Goal: Complete application form: Complete application form

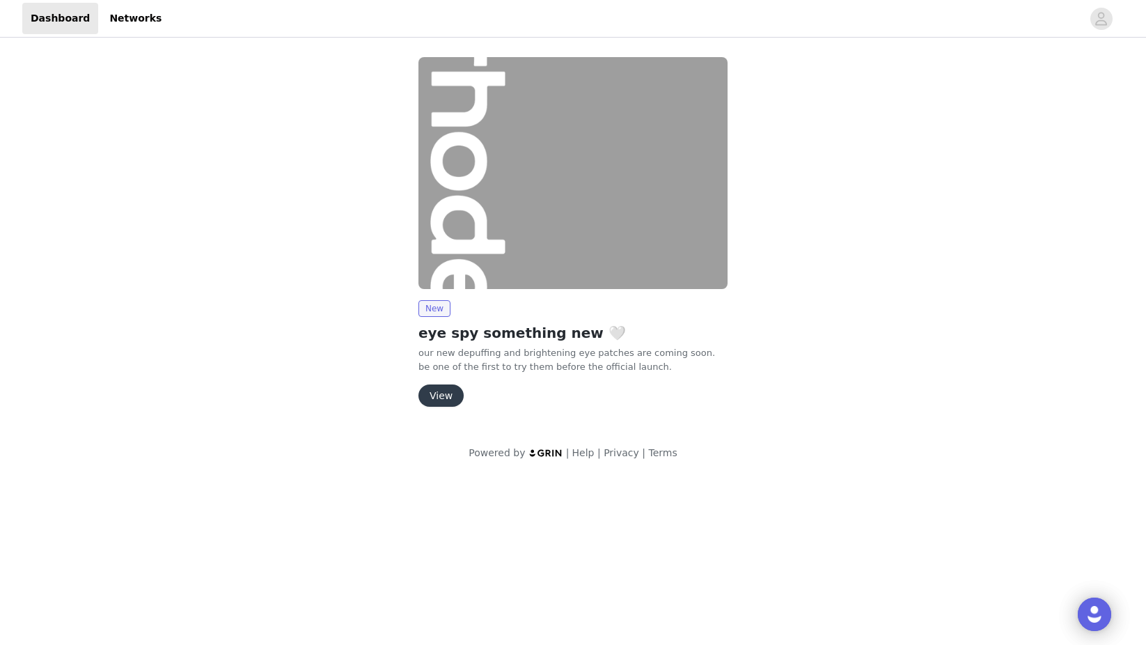
click at [437, 393] on button "View" at bounding box center [440, 395] width 45 height 22
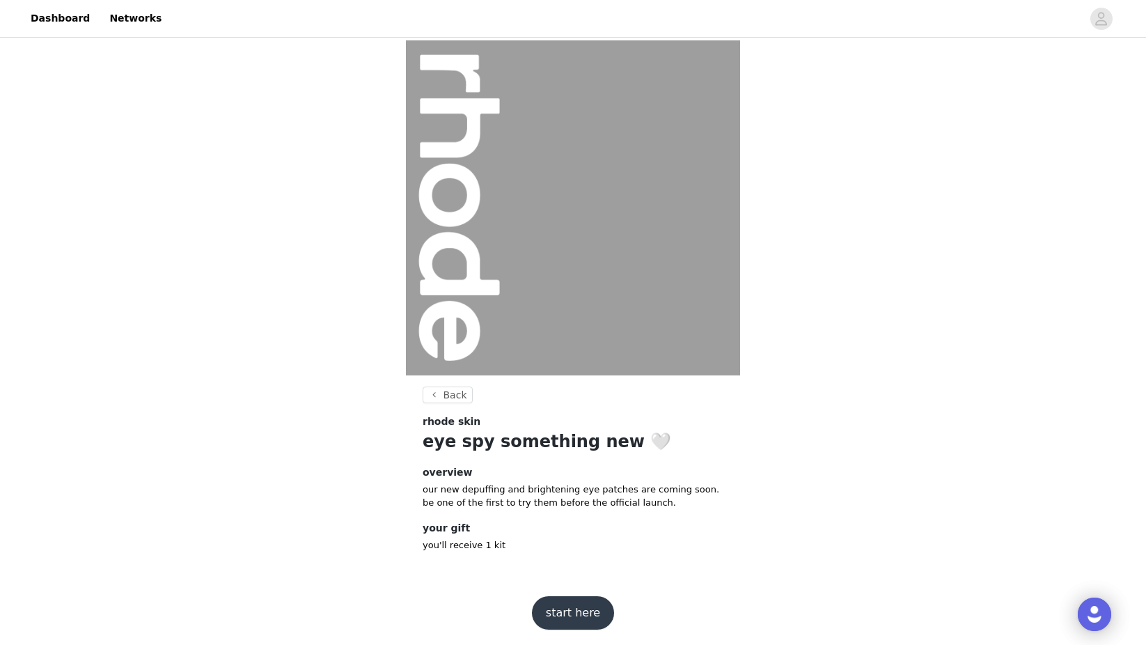
click at [588, 627] on button "start here" at bounding box center [573, 612] width 82 height 33
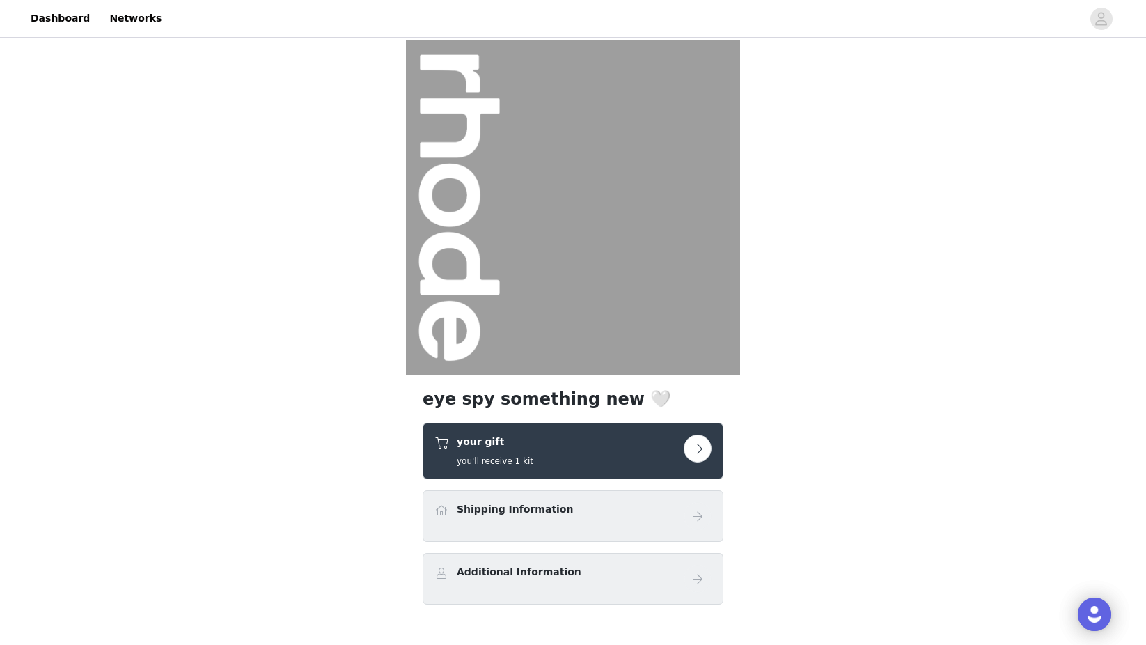
click at [694, 442] on button "button" at bounding box center [698, 449] width 28 height 28
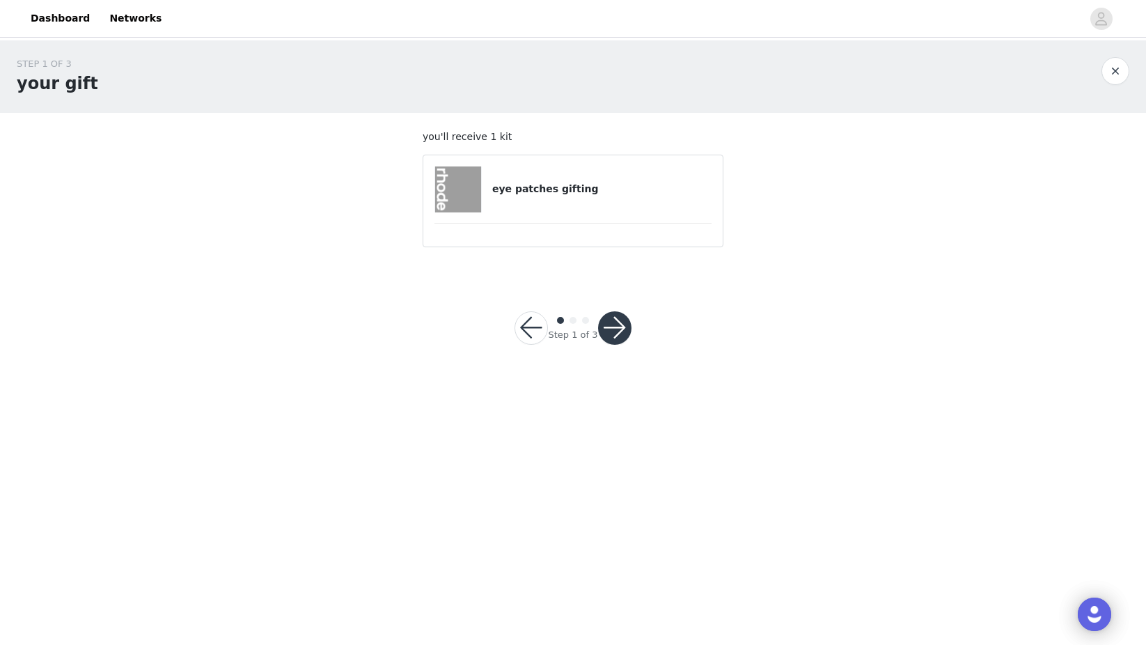
click at [623, 327] on button "button" at bounding box center [614, 327] width 33 height 33
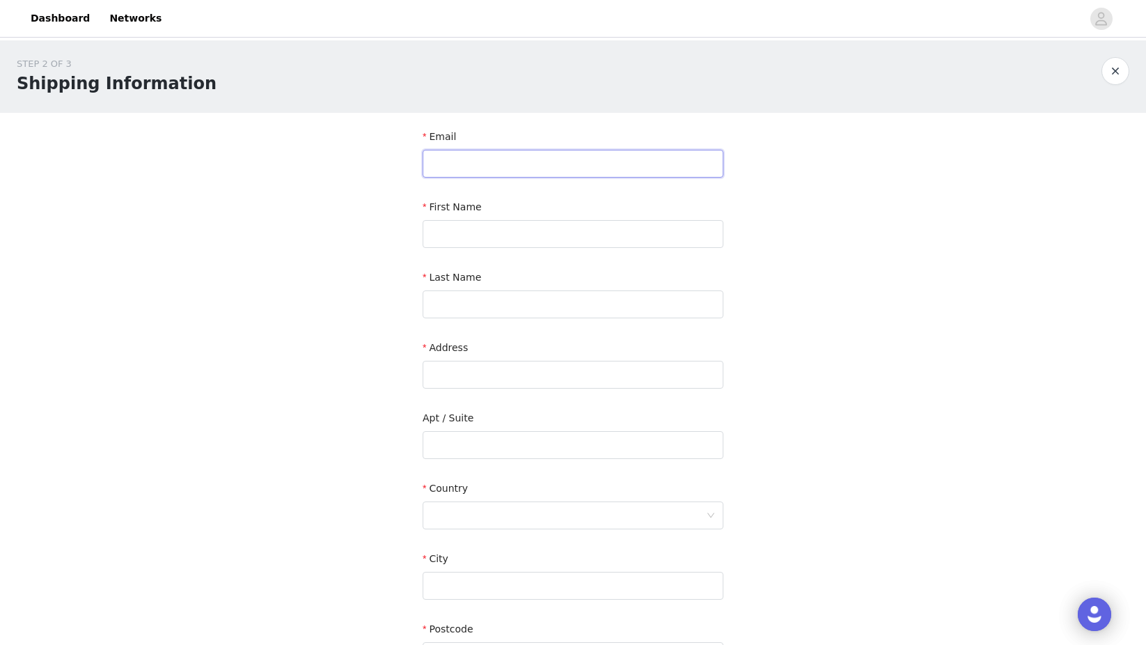
click at [602, 165] on input "text" at bounding box center [573, 164] width 301 height 28
type input "justine@nowemedia.co"
click at [487, 236] on input "text" at bounding box center [573, 234] width 301 height 28
type input "Justine"
type input "Cuenco"
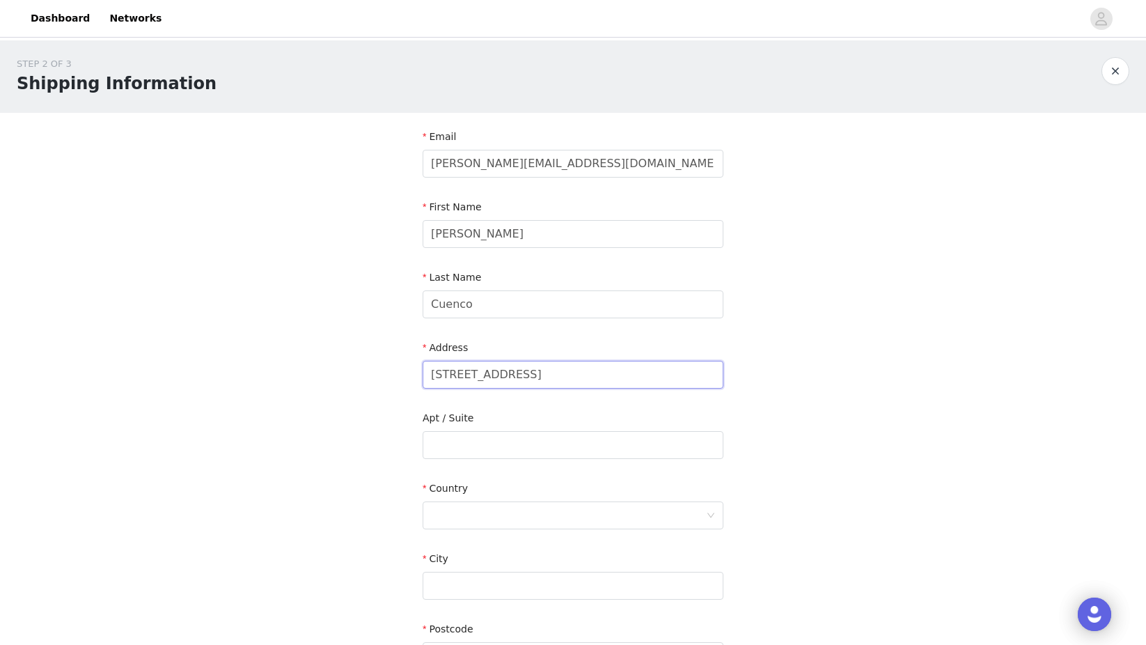
drag, startPoint x: 548, startPoint y: 375, endPoint x: 742, endPoint y: 375, distance: 193.6
click at [742, 375] on div "STEP 2 OF 3 Shipping Information Email justine@nowemedia.co First Name Justine …" at bounding box center [573, 409] width 1146 height 739
type input "17187 Roundhill Drive"
click at [496, 510] on div at bounding box center [568, 515] width 275 height 26
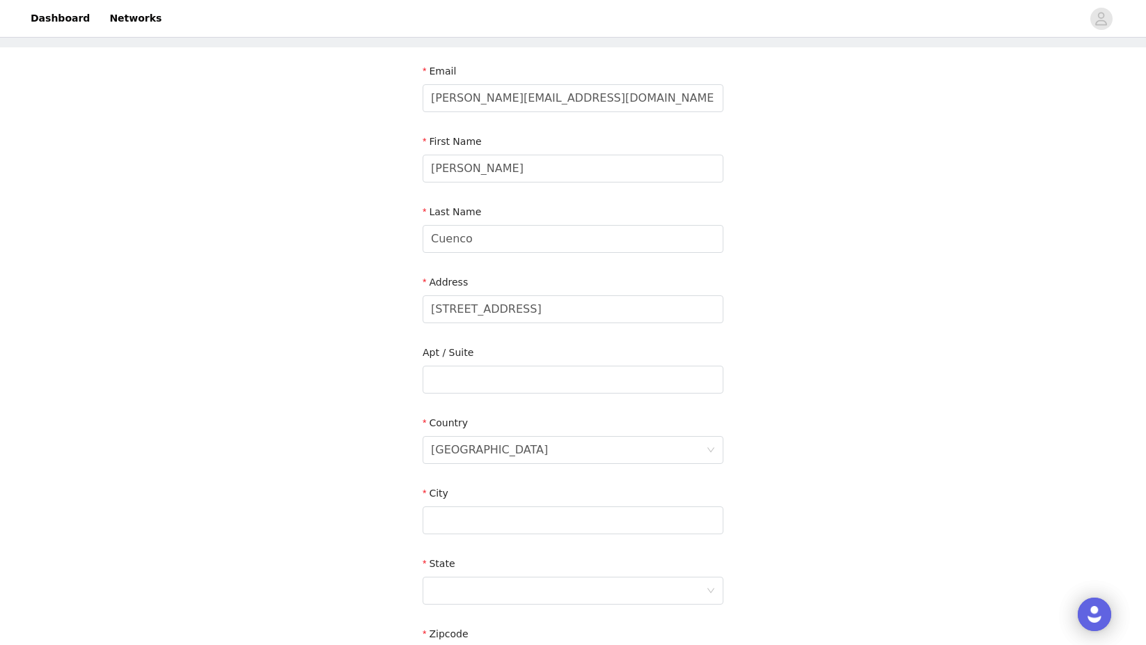
scroll to position [70, 0]
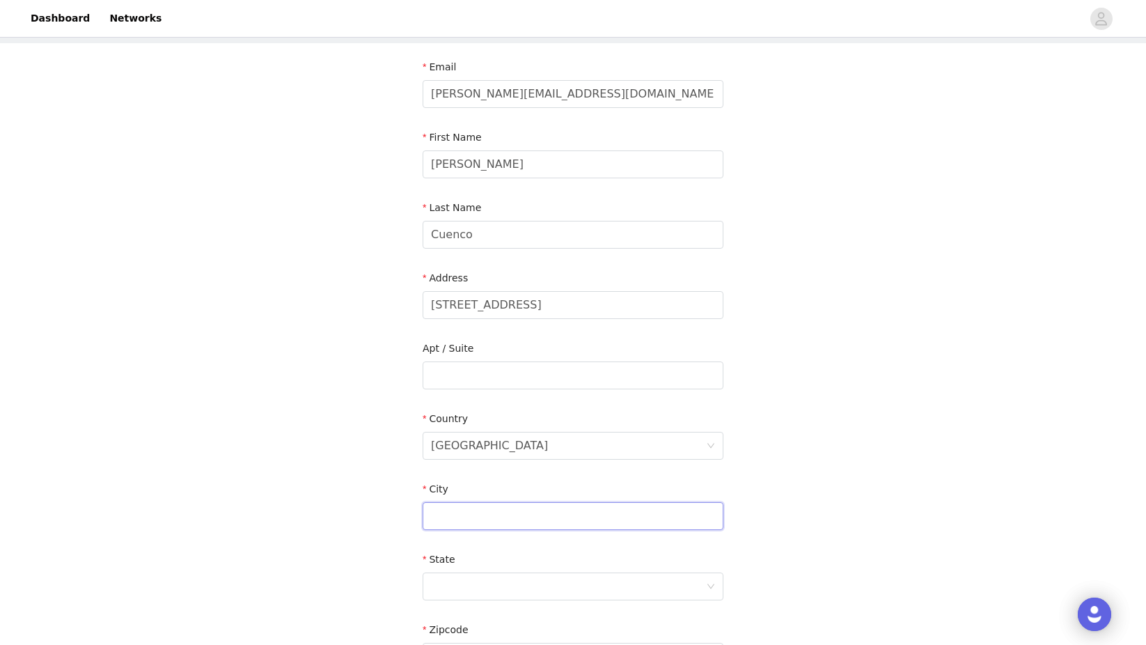
click at [494, 525] on input "text" at bounding box center [573, 516] width 301 height 28
paste input "Huntington Beach CA 92649"
drag, startPoint x: 525, startPoint y: 517, endPoint x: 661, endPoint y: 517, distance: 135.8
click at [661, 517] on input "Huntington Beach CA 92649" at bounding box center [573, 516] width 301 height 28
type input "Huntington Beach"
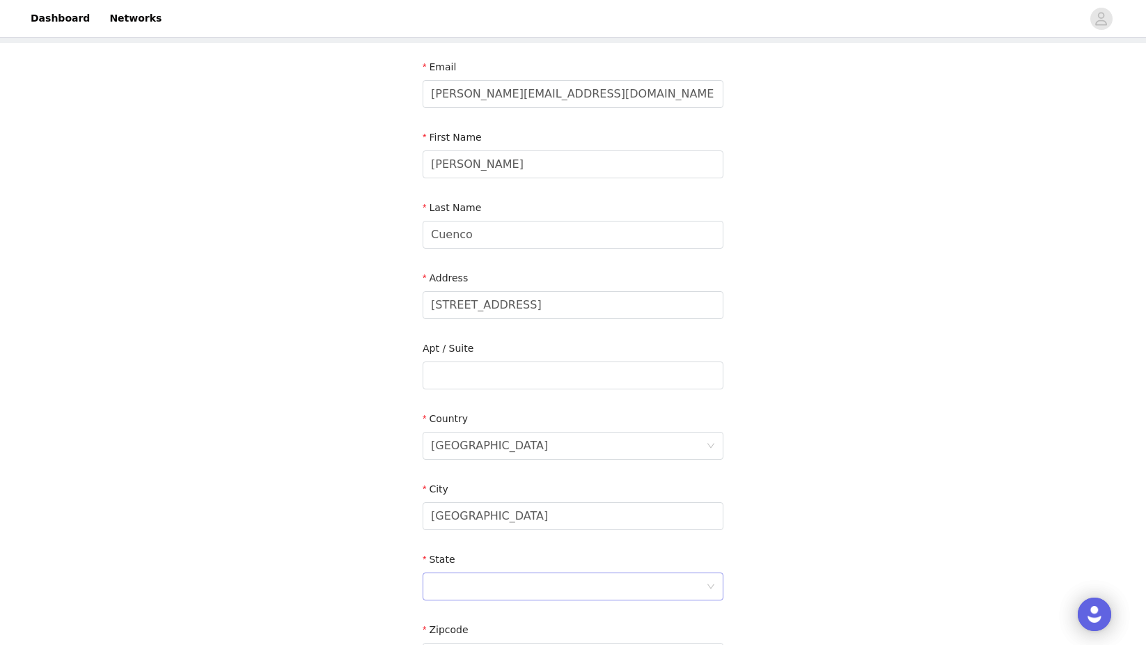
click at [593, 589] on div at bounding box center [568, 586] width 275 height 26
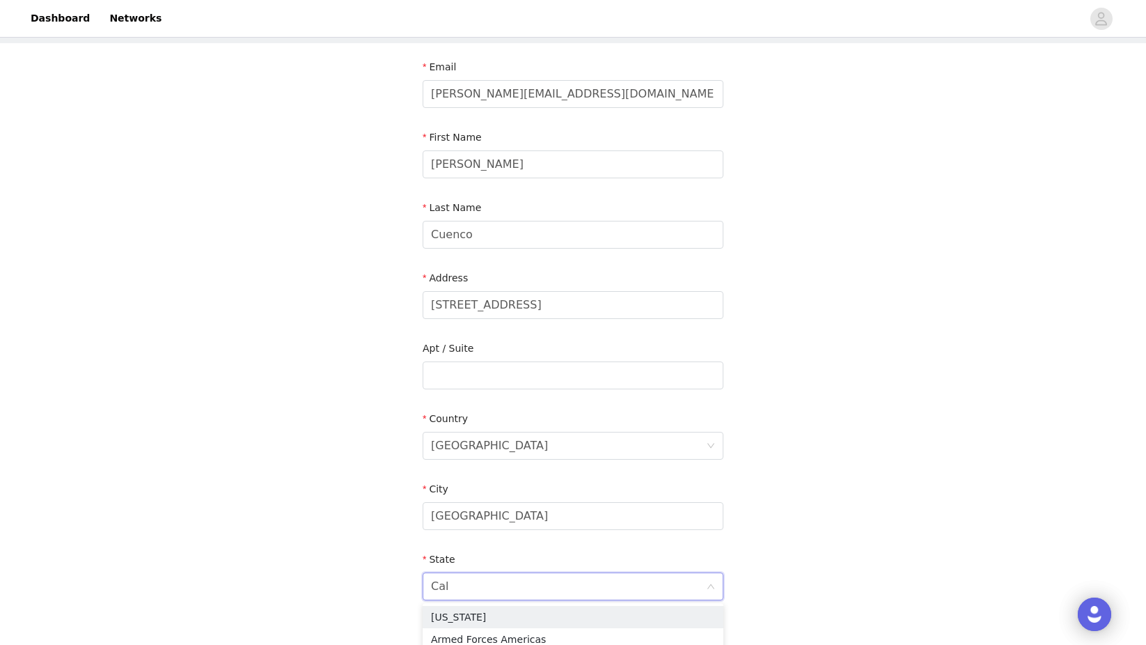
type input "Cali"
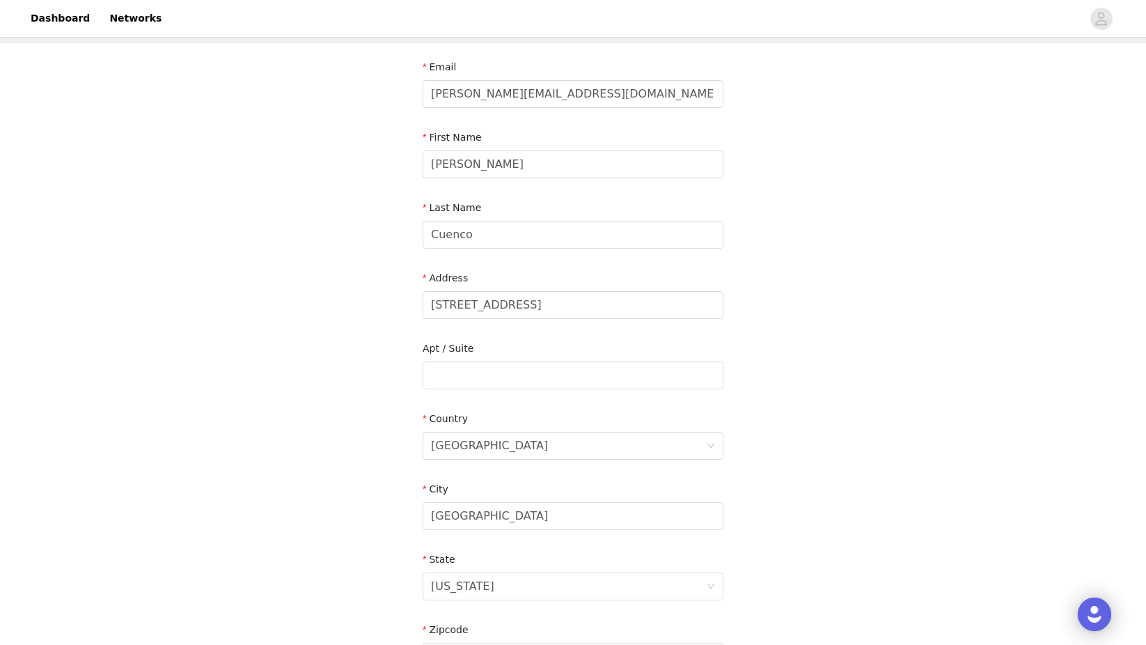
click at [331, 436] on div "STEP 2 OF 3 Shipping Information Email justine@nowemedia.co First Name Justine …" at bounding box center [573, 375] width 1146 height 809
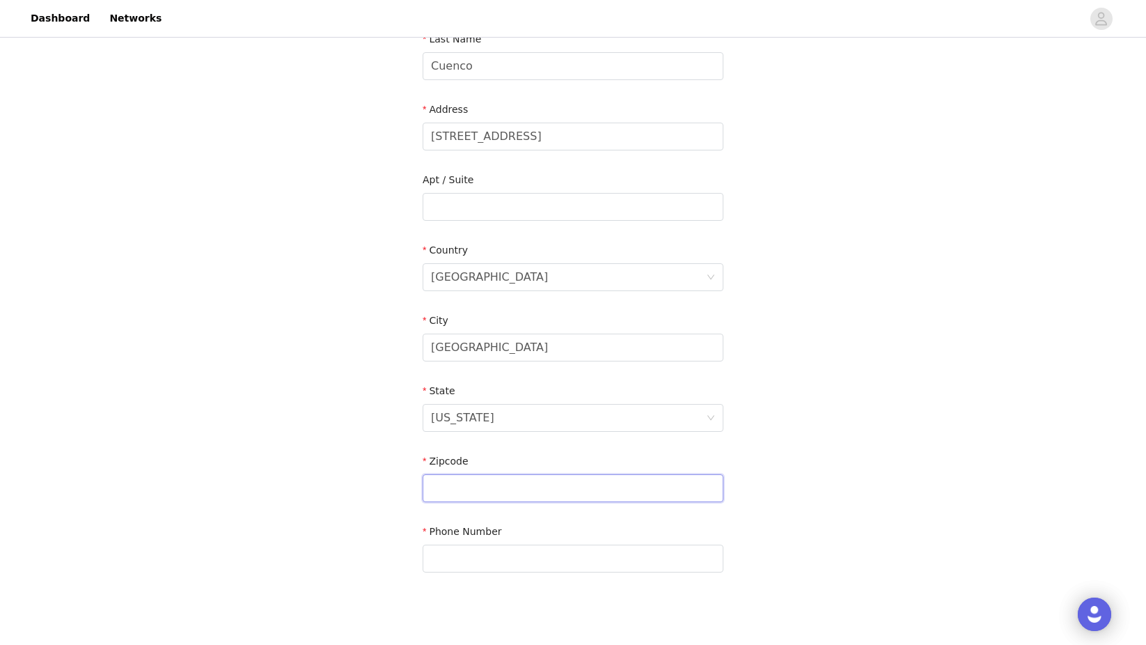
click at [469, 480] on input "text" at bounding box center [573, 488] width 301 height 28
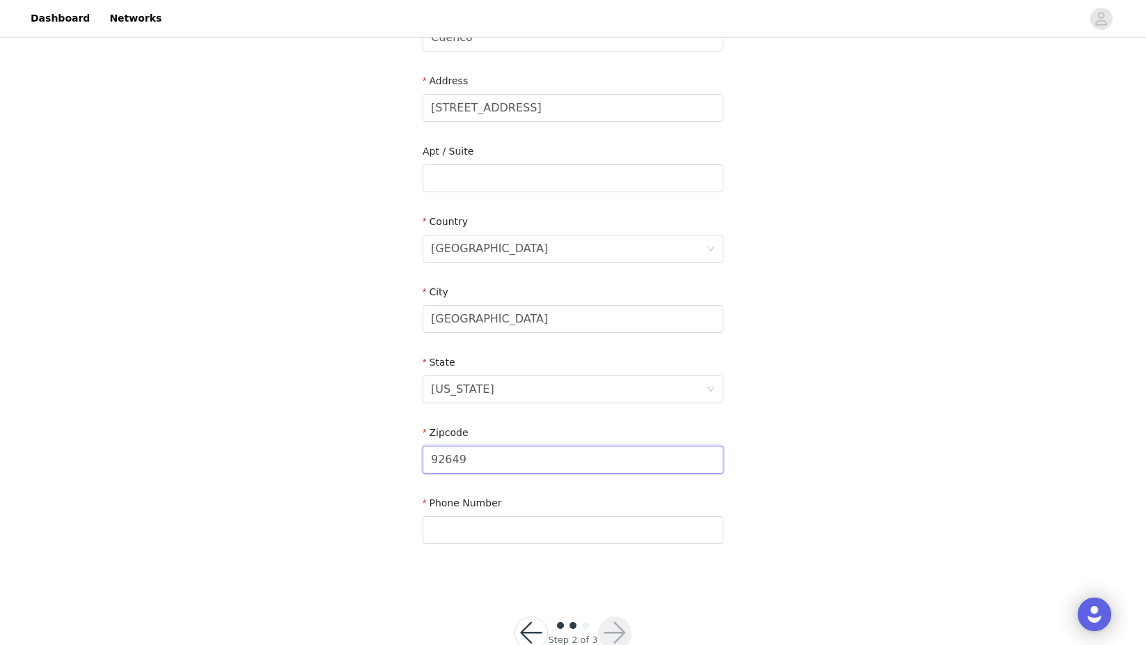
scroll to position [274, 0]
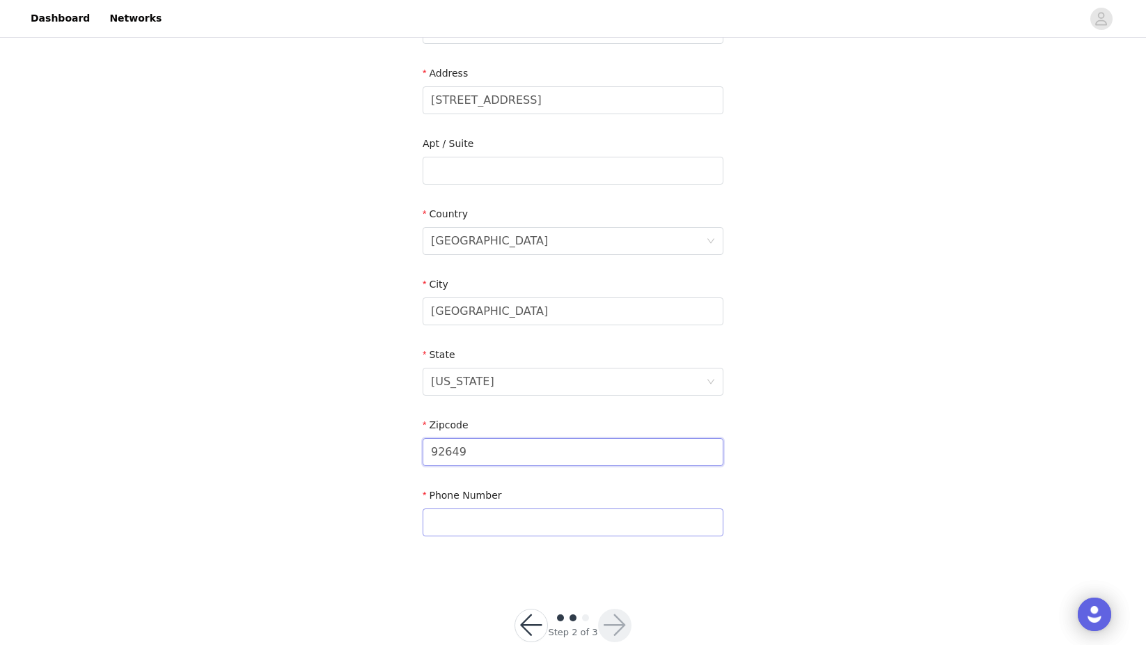
type input "92649"
click at [543, 522] on input "text" at bounding box center [573, 522] width 301 height 28
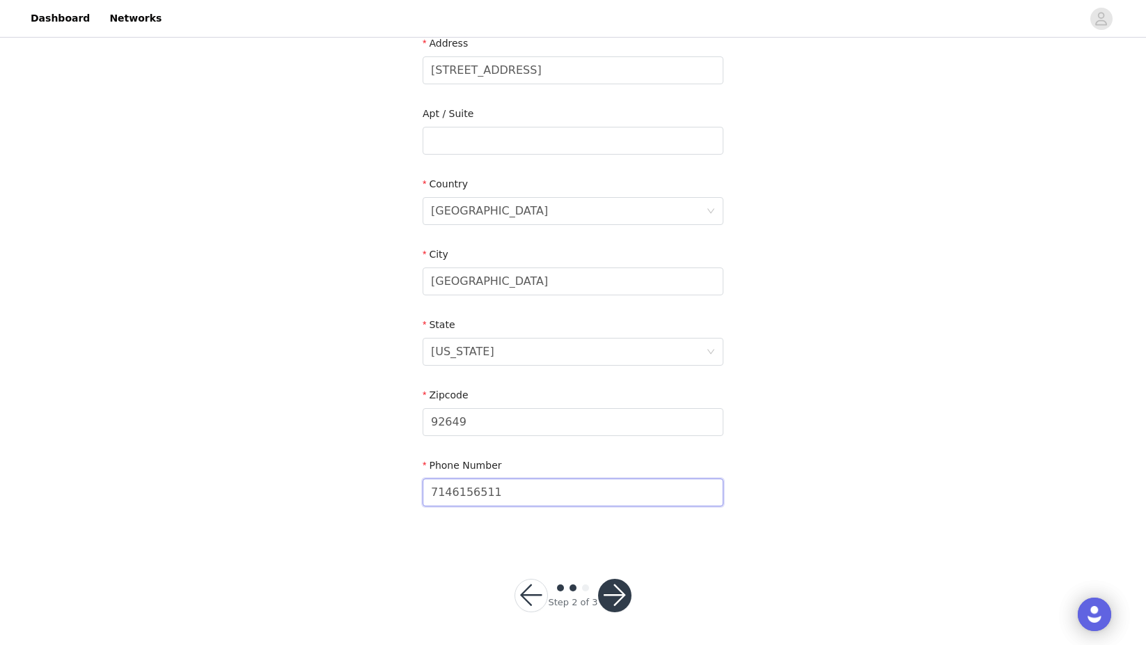
type input "7146156511"
click at [617, 593] on button "button" at bounding box center [614, 595] width 33 height 33
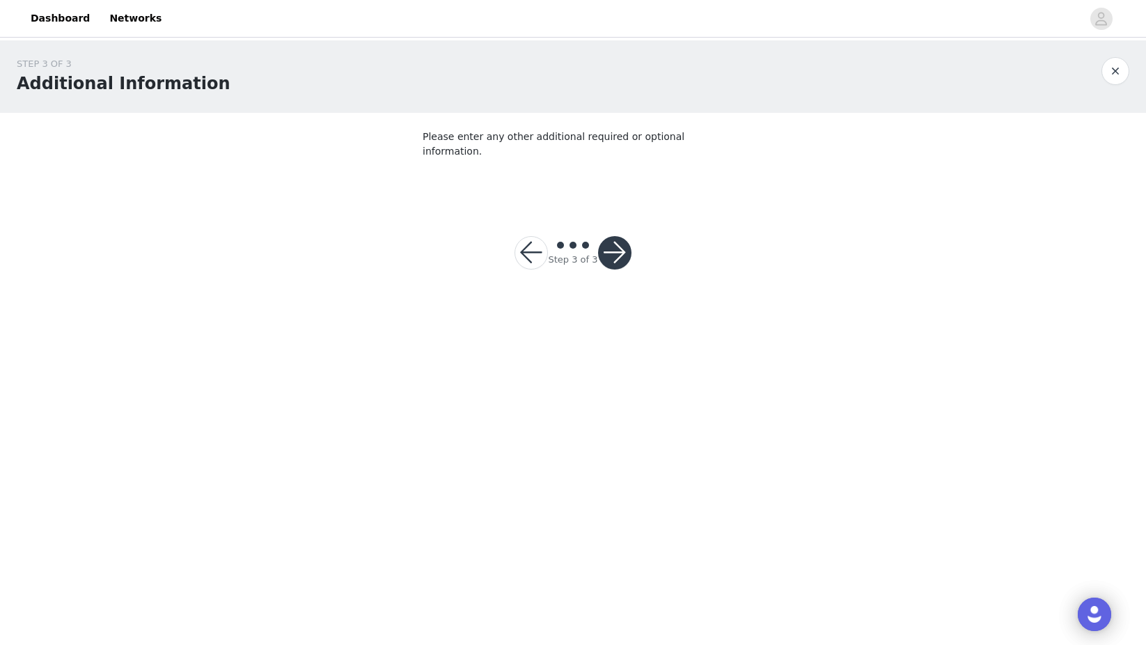
click at [613, 240] on button "button" at bounding box center [614, 252] width 33 height 33
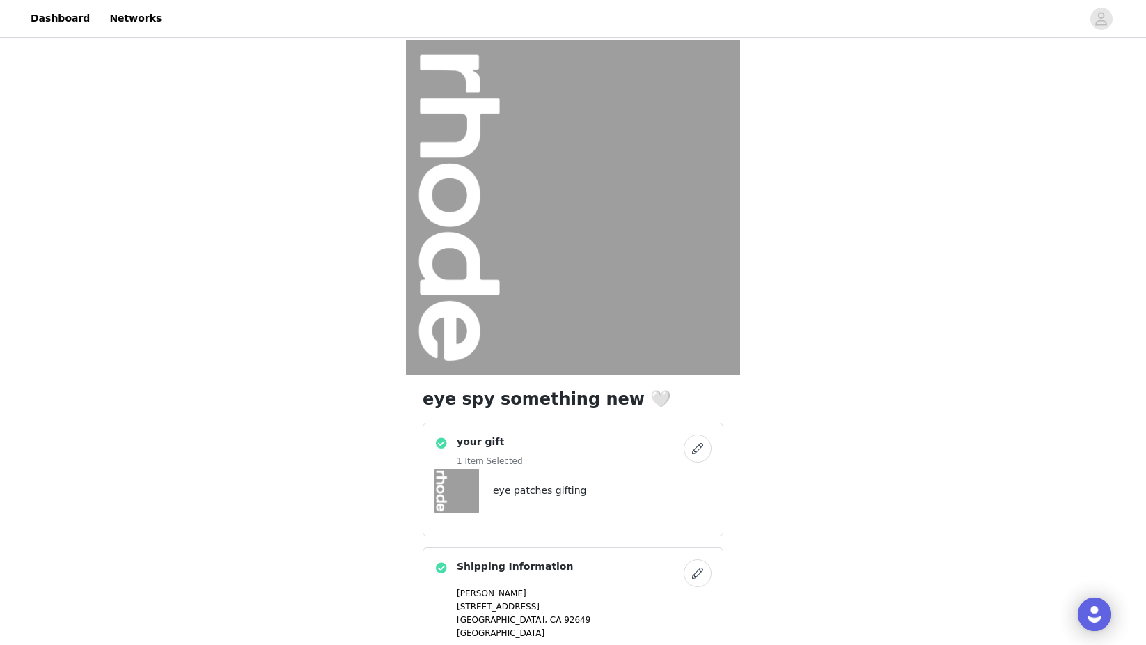
scroll to position [187, 0]
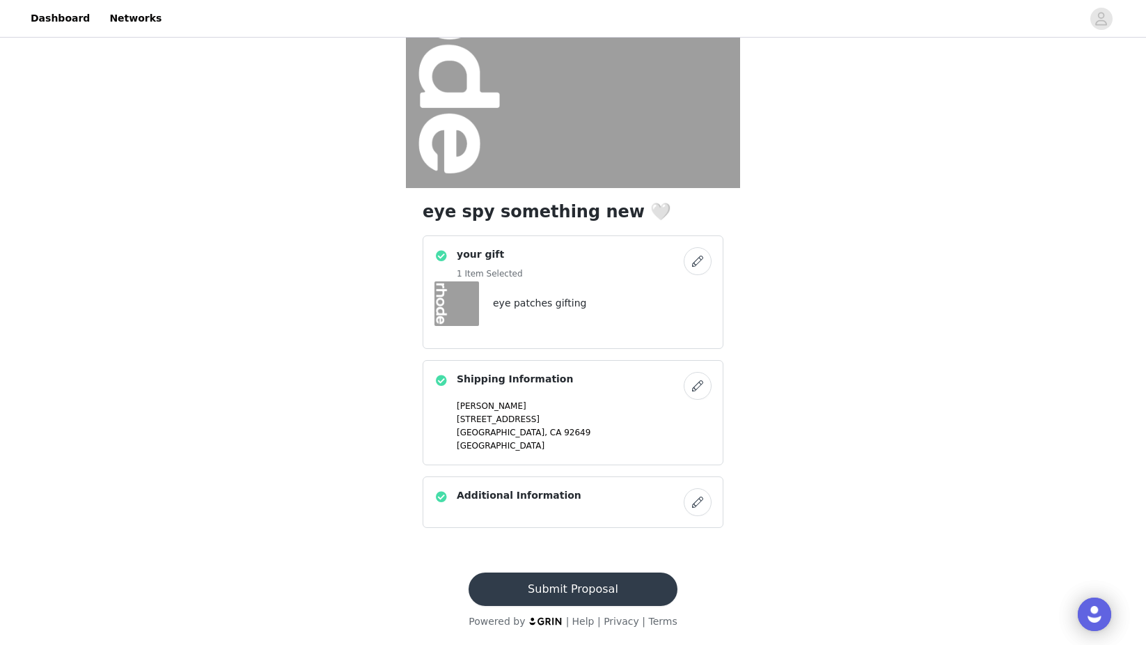
click at [703, 497] on button "button" at bounding box center [698, 502] width 28 height 28
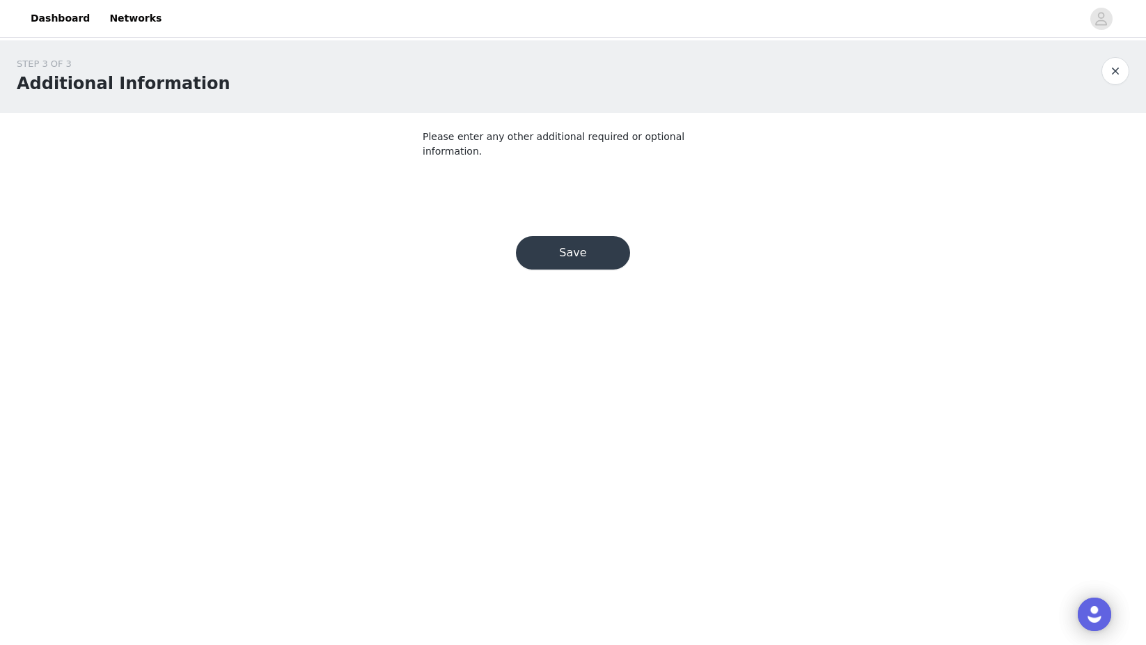
click at [605, 237] on button "Save" at bounding box center [573, 252] width 114 height 33
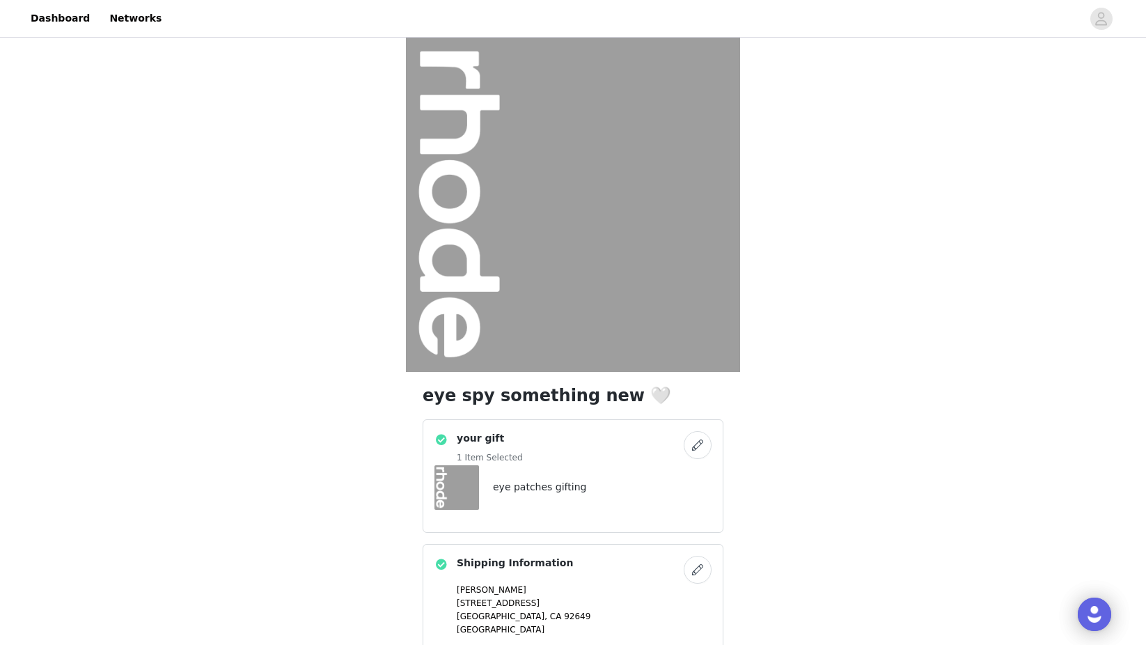
scroll to position [187, 0]
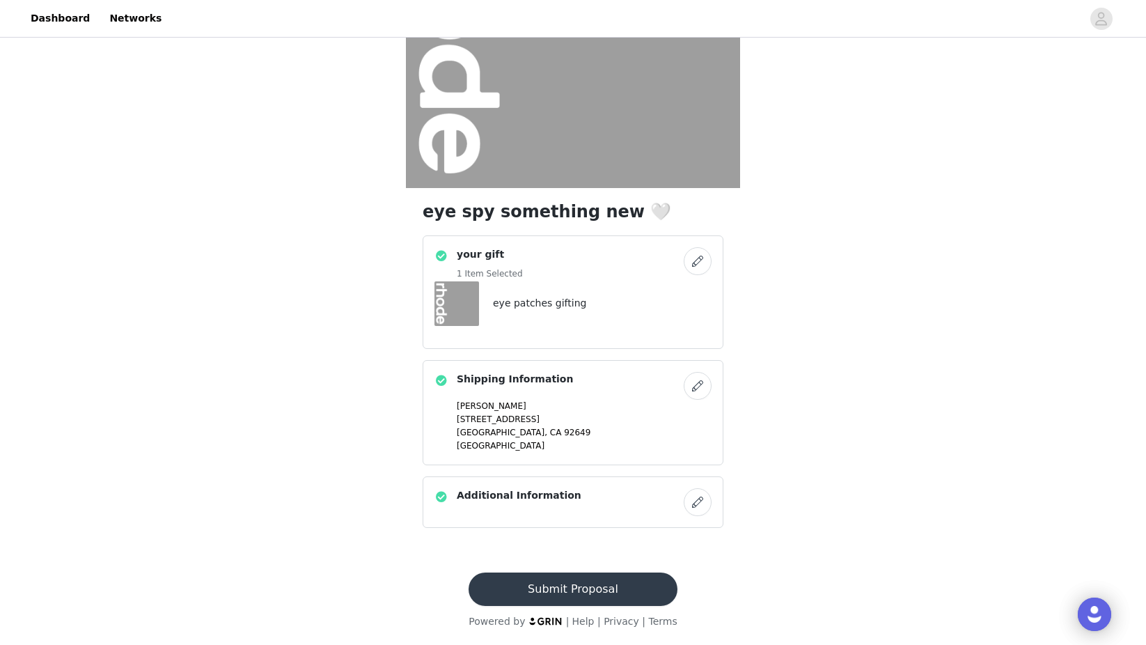
click at [634, 584] on button "Submit Proposal" at bounding box center [573, 588] width 208 height 33
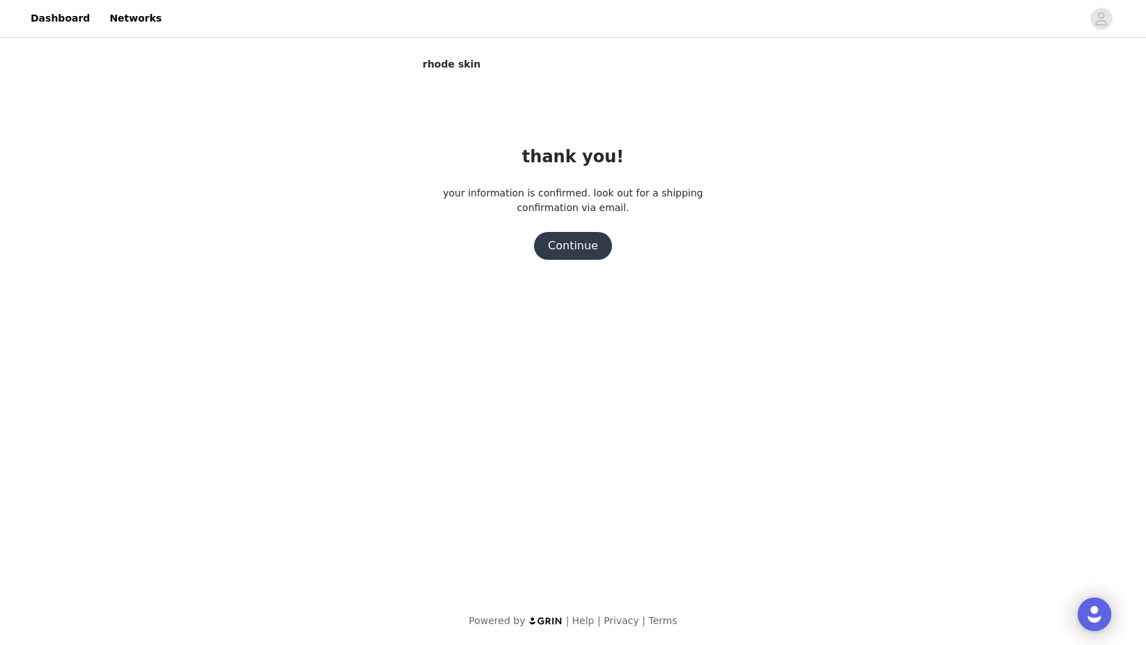
click at [577, 240] on button "Continue" at bounding box center [573, 246] width 78 height 28
